Goal: Information Seeking & Learning: Learn about a topic

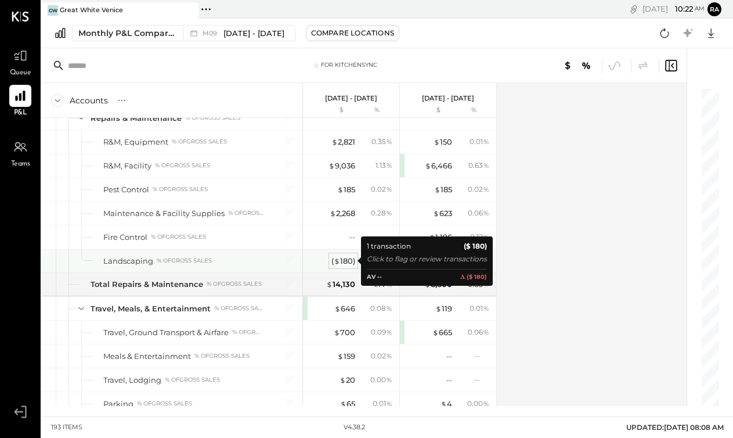
scroll to position [2825, 0]
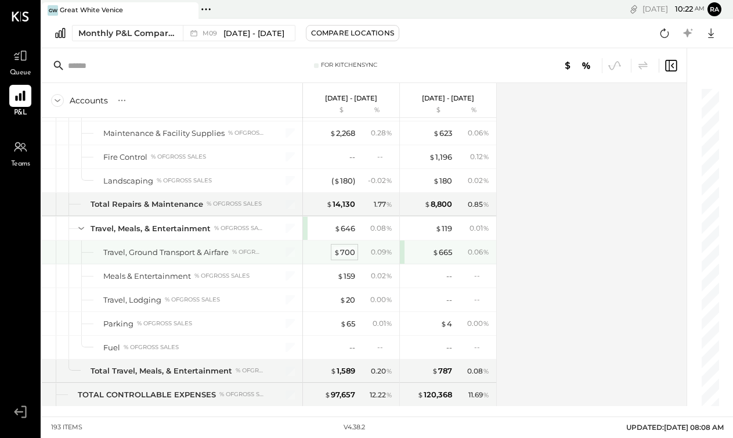
click at [347, 253] on div "$ 700" at bounding box center [344, 252] width 21 height 11
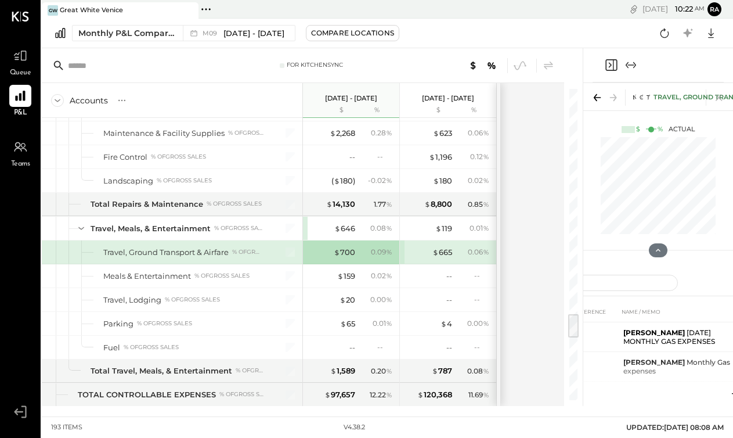
click at [634, 60] on icon "Expand panel (e)" at bounding box center [631, 65] width 14 height 14
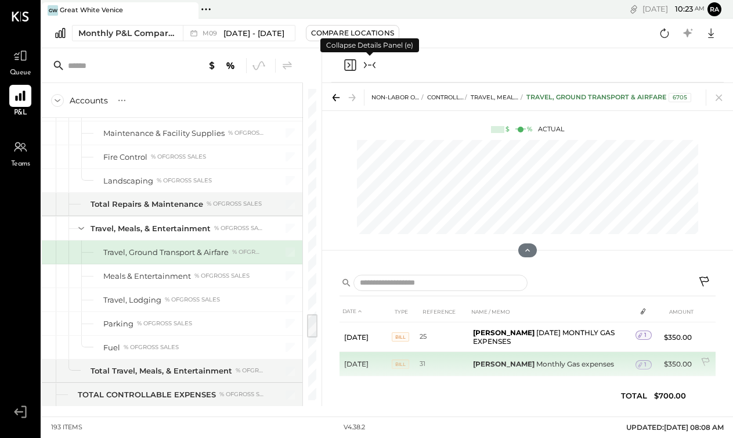
click at [648, 363] on div "1" at bounding box center [643, 364] width 16 height 9
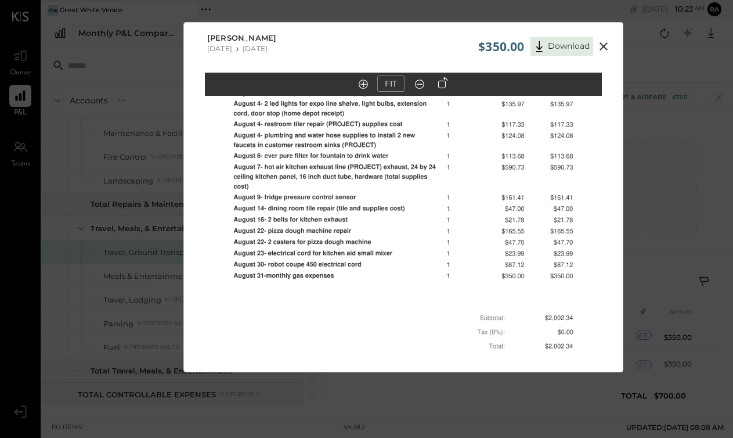
click at [420, 88] on out at bounding box center [419, 83] width 9 height 9
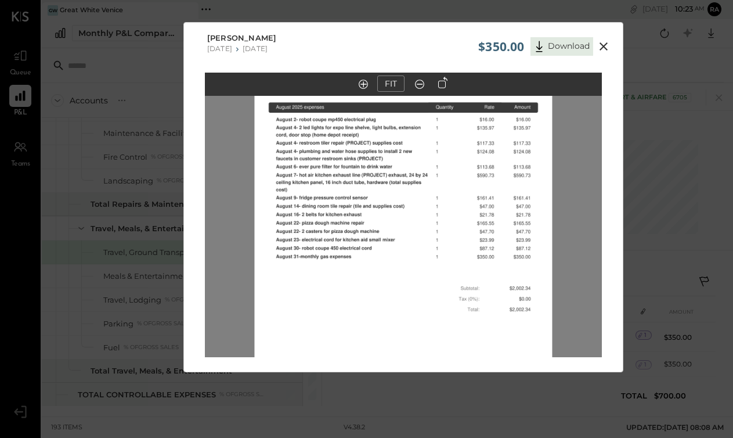
click at [420, 88] on out at bounding box center [419, 83] width 9 height 9
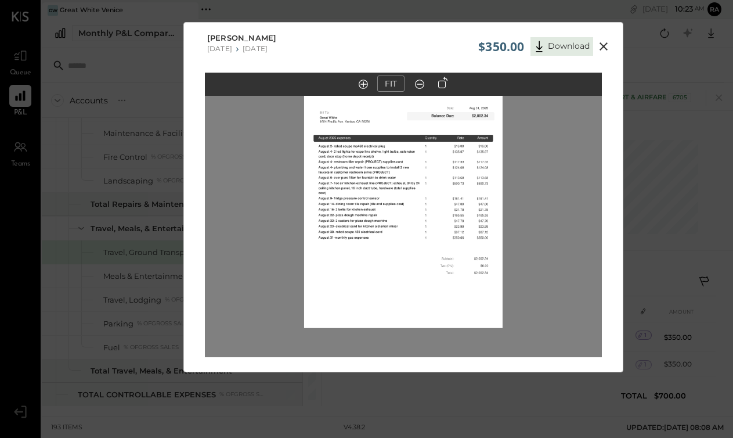
click at [601, 42] on icon at bounding box center [604, 46] width 14 height 14
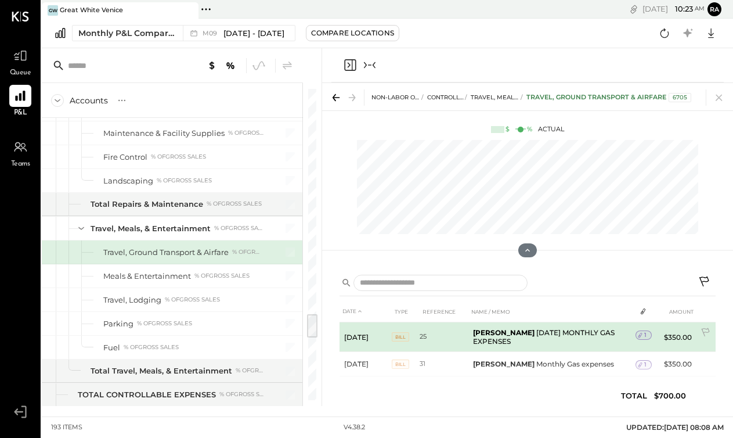
click at [646, 334] on div "1" at bounding box center [643, 334] width 16 height 9
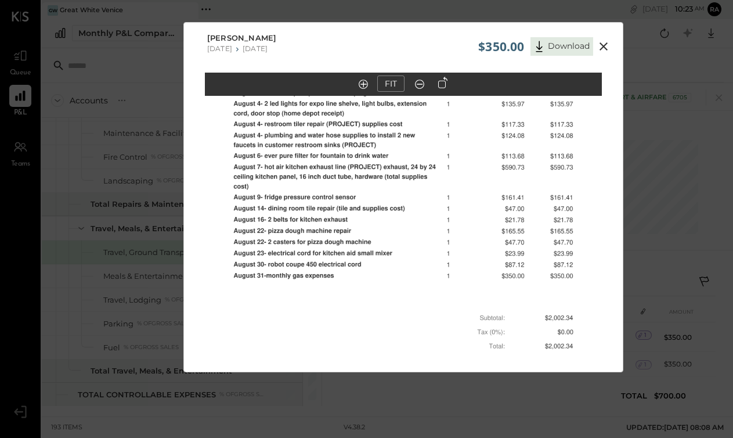
click at [422, 89] on icon at bounding box center [420, 84] width 12 height 15
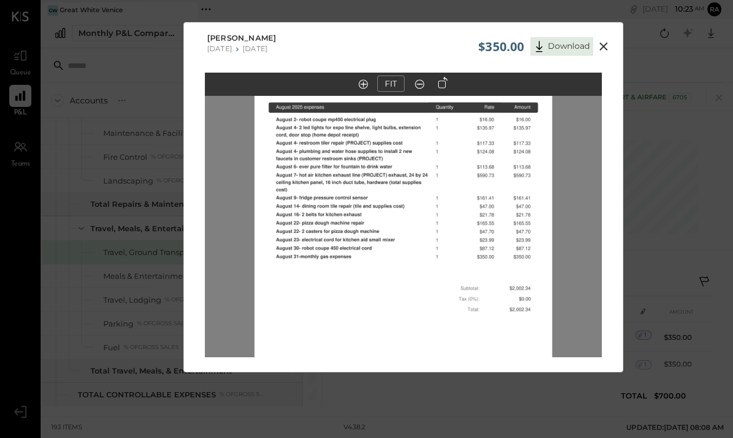
click at [422, 89] on icon at bounding box center [420, 84] width 12 height 15
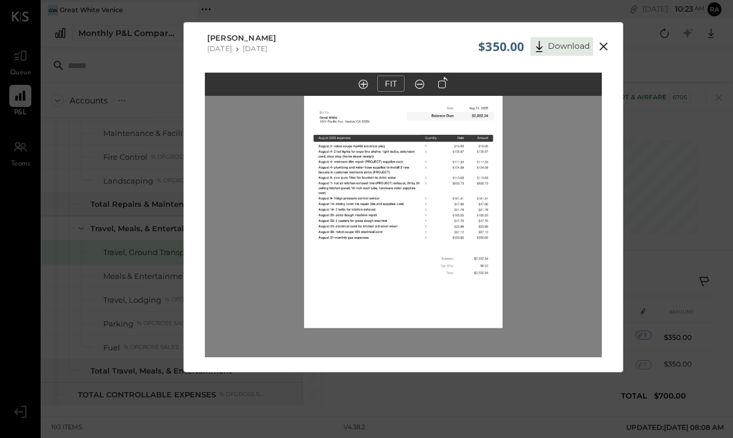
click at [603, 42] on icon at bounding box center [604, 46] width 14 height 14
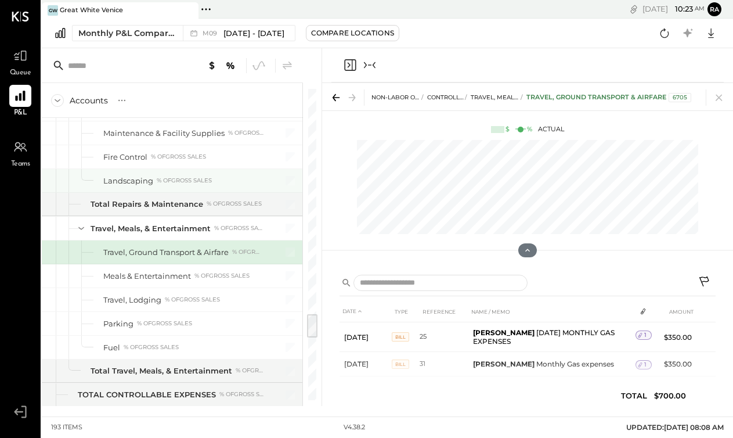
scroll to position [0, 146]
click at [368, 67] on icon "Collapse panel (e)" at bounding box center [370, 65] width 14 height 14
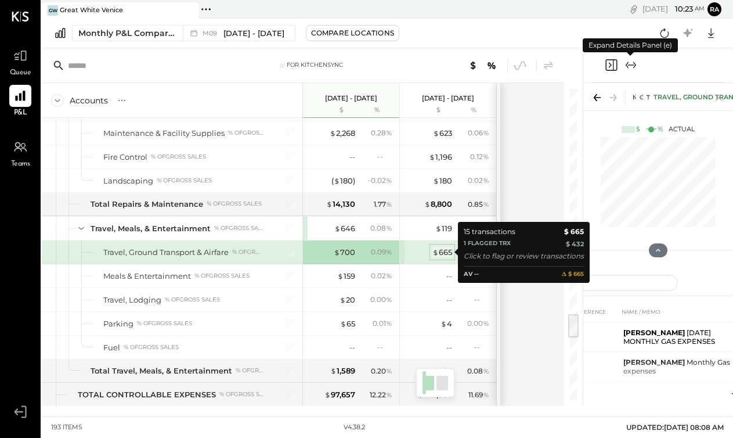
click at [446, 253] on div "$ 665" at bounding box center [442, 252] width 20 height 11
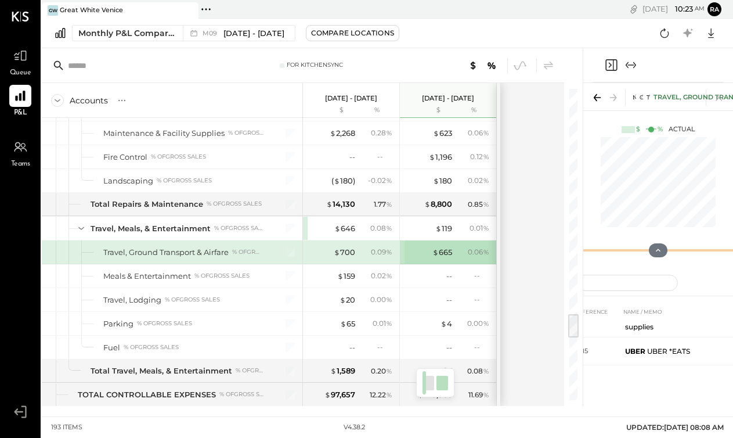
scroll to position [389, 0]
click at [626, 70] on icon "Expand panel (e)" at bounding box center [631, 65] width 14 height 14
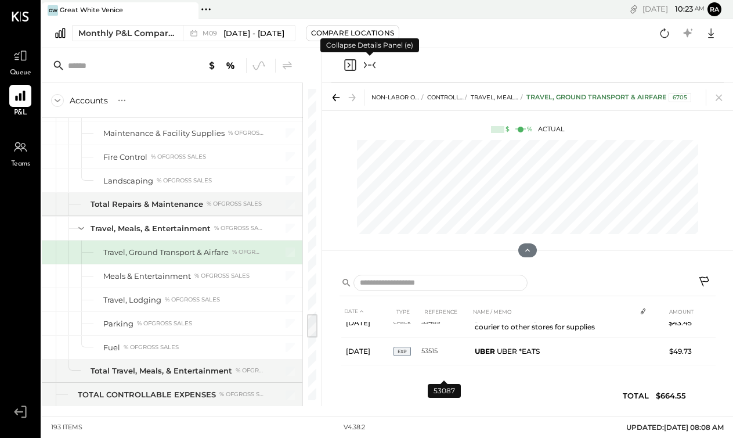
scroll to position [377, 0]
click at [372, 66] on icon "Collapse panel (e)" at bounding box center [370, 65] width 14 height 14
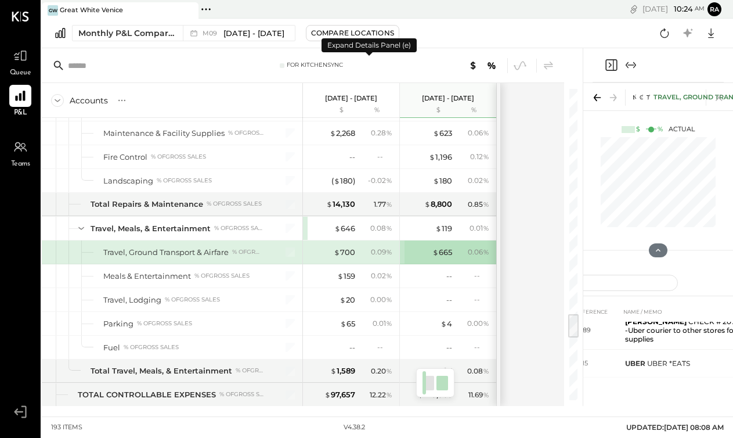
click at [349, 245] on div "$ 700 0.09 %" at bounding box center [352, 251] width 87 height 23
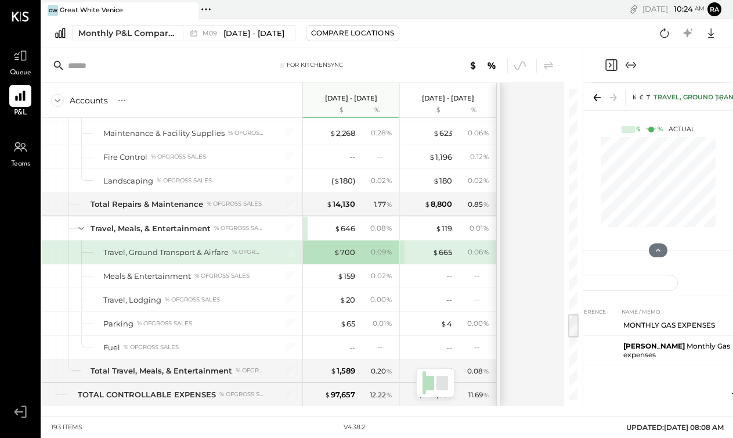
click at [632, 66] on icon "Expand panel (e)" at bounding box center [631, 65] width 14 height 14
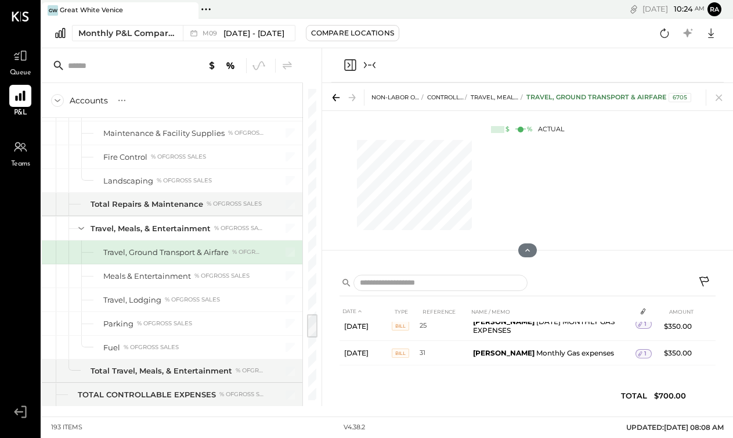
scroll to position [11, 0]
click at [703, 281] on icon at bounding box center [704, 281] width 10 height 10
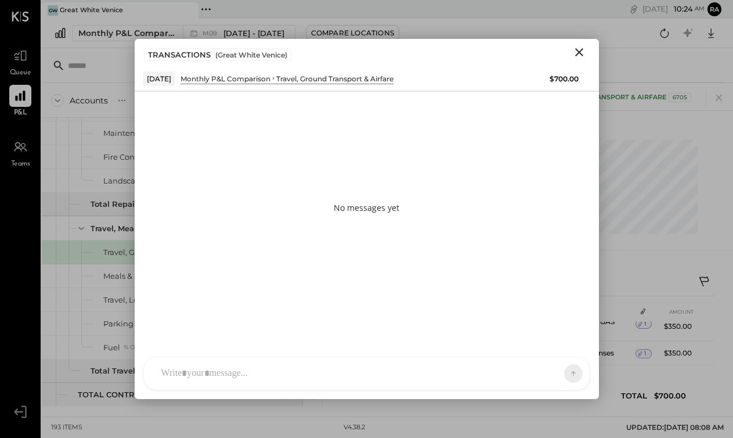
click at [502, 374] on div at bounding box center [357, 373] width 402 height 26
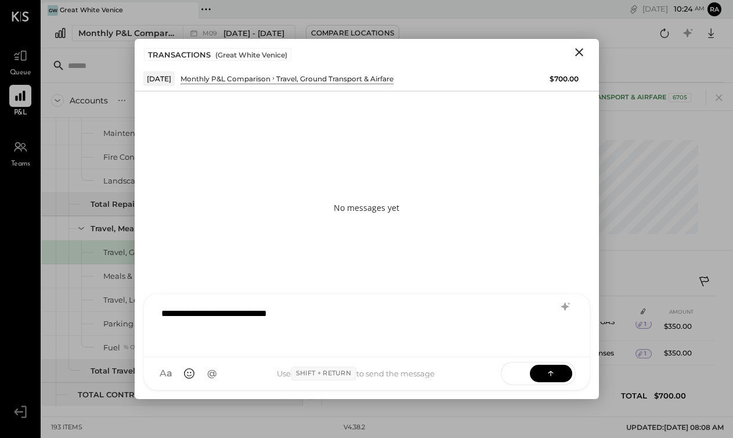
click at [508, 321] on div "**********" at bounding box center [367, 324] width 422 height 46
click at [550, 378] on icon at bounding box center [551, 373] width 12 height 12
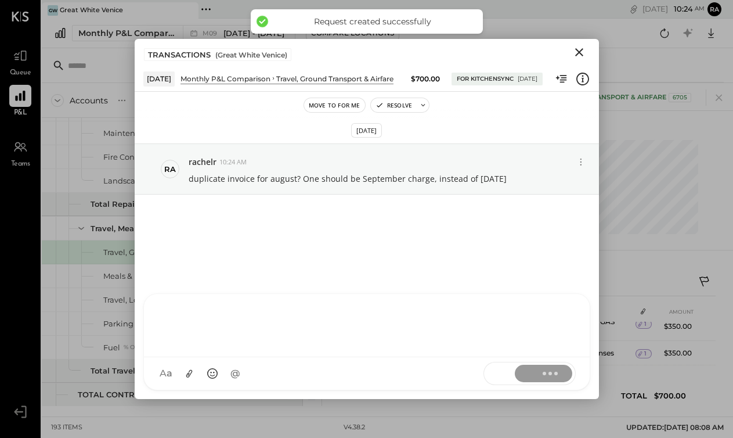
click at [575, 51] on icon "Close" at bounding box center [579, 52] width 14 height 14
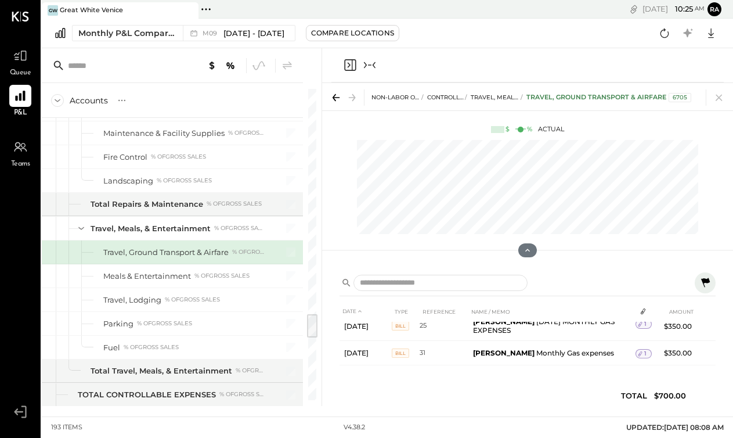
click at [367, 68] on icon "Collapse panel (e)" at bounding box center [370, 65] width 14 height 14
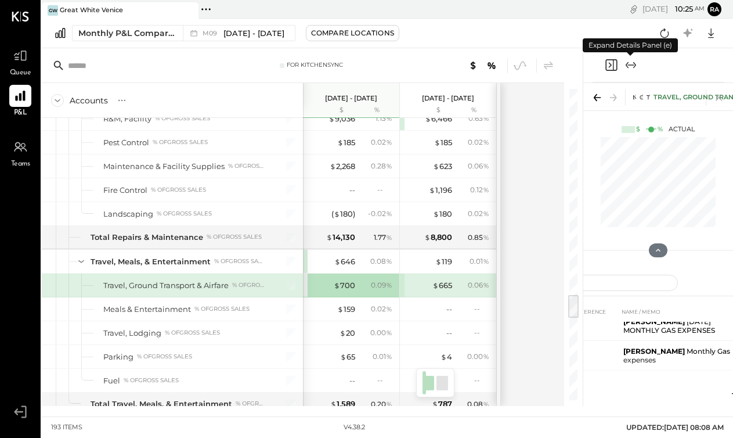
scroll to position [2561, 0]
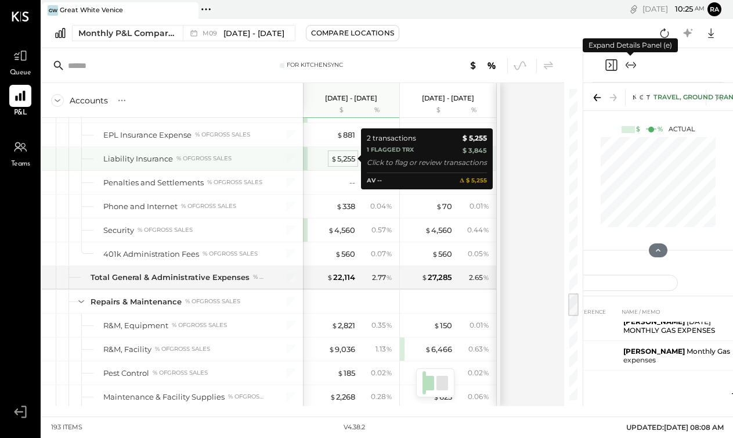
click at [344, 158] on div "$ 5,255" at bounding box center [343, 158] width 24 height 11
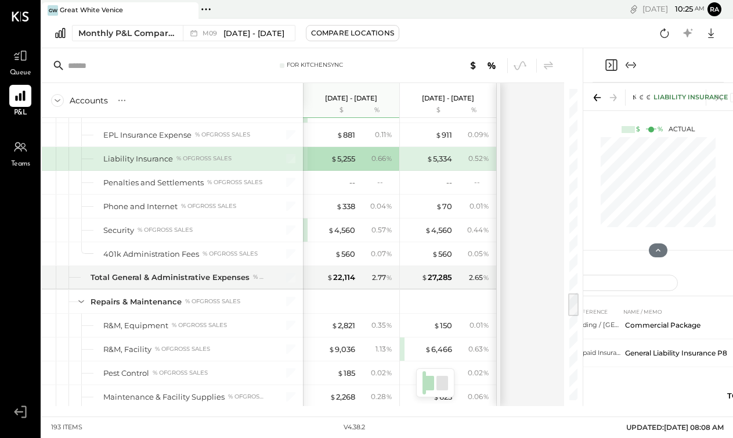
click at [627, 62] on icon "Expand panel (e)" at bounding box center [631, 65] width 14 height 14
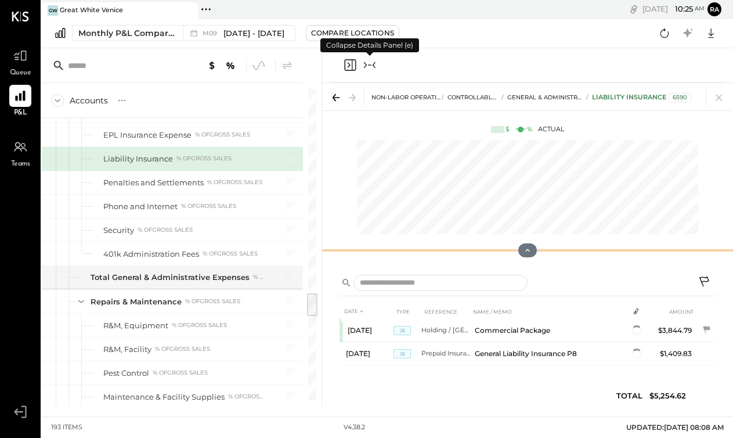
scroll to position [3, 0]
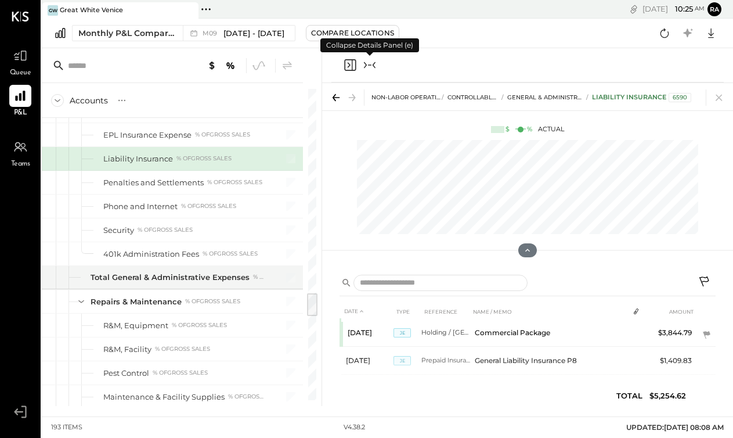
click at [370, 64] on icon "Collapse panel (e)" at bounding box center [369, 64] width 3 height 1
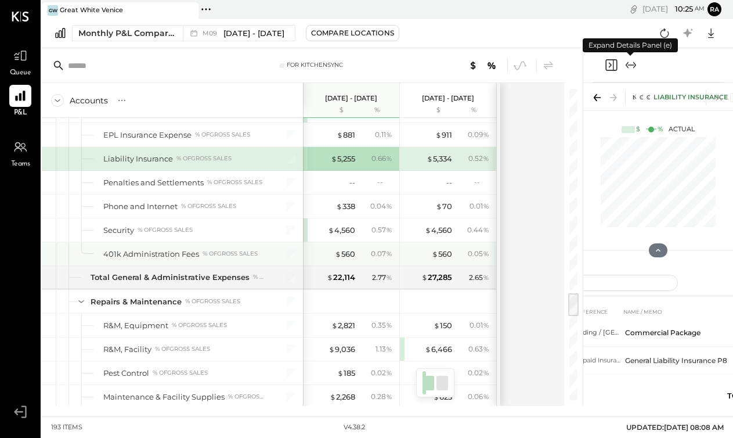
scroll to position [2512, 0]
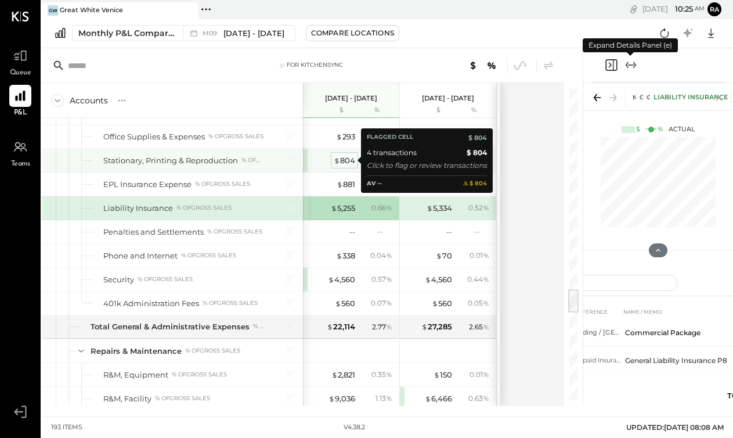
click at [337, 159] on span "$" at bounding box center [337, 160] width 6 height 9
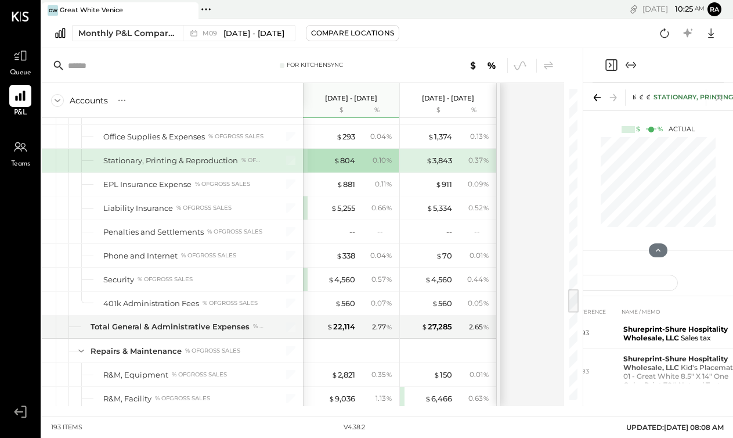
click at [632, 68] on icon "Expand panel (e)" at bounding box center [631, 65] width 14 height 14
